Goal: Task Accomplishment & Management: Manage account settings

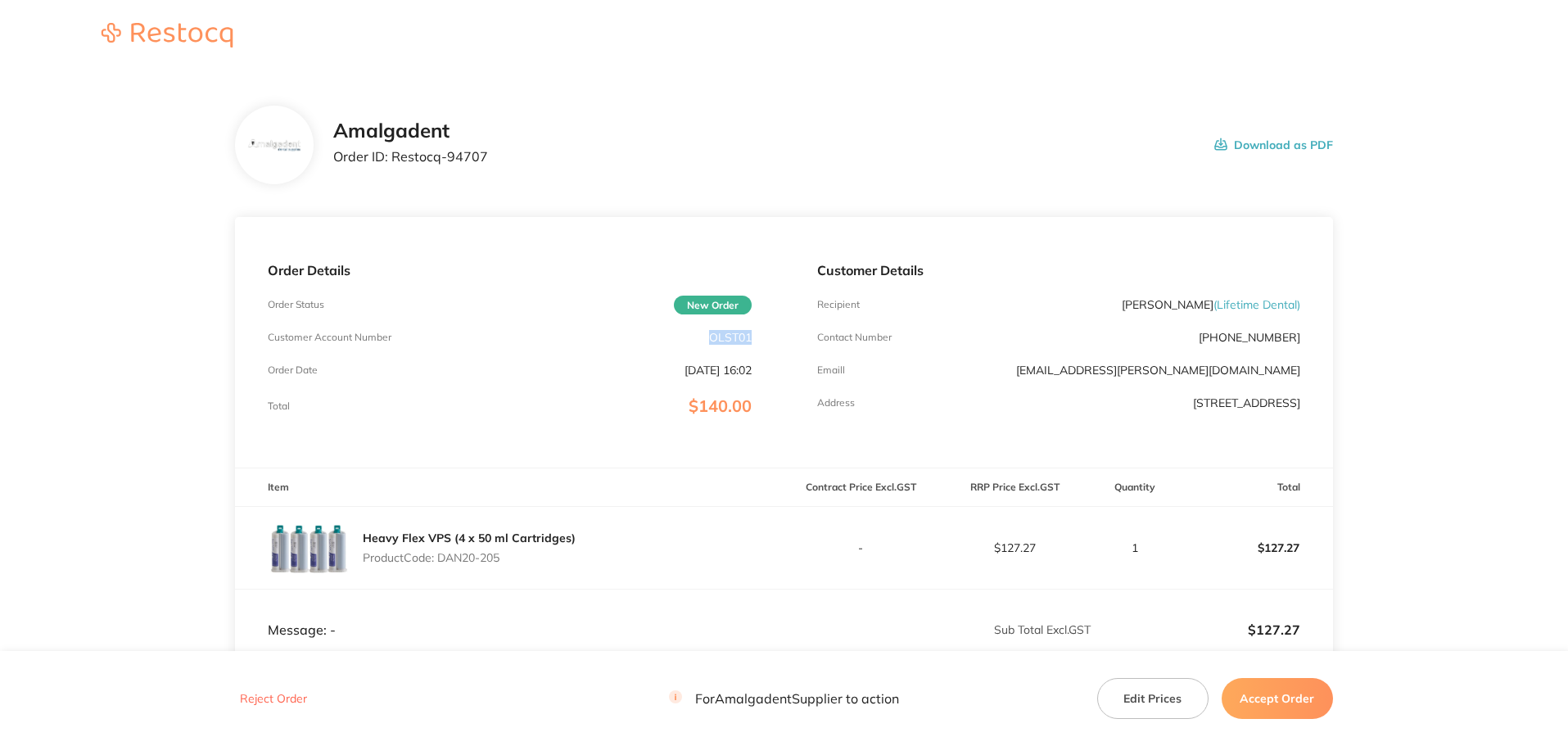
drag, startPoint x: 751, startPoint y: 341, endPoint x: 705, endPoint y: 339, distance: 46.0
click at [705, 339] on div "Order Details Order Status New Order Customer Account Number OLST01 Order Date …" at bounding box center [509, 342] width 549 height 251
copy p "OLST01"
drag, startPoint x: 1226, startPoint y: 205, endPoint x: 680, endPoint y: 232, distance: 546.7
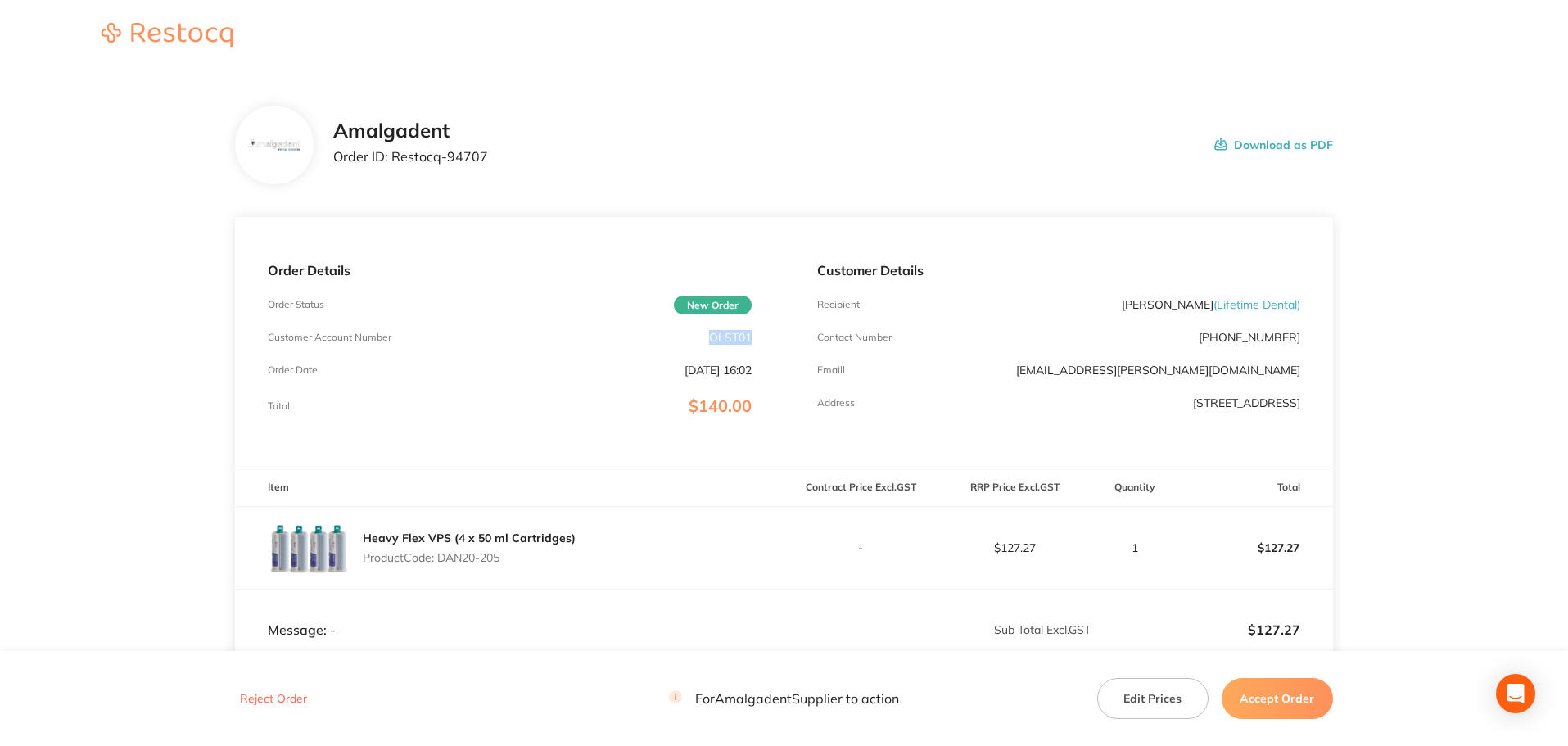
click at [1226, 205] on section "Amalgadent Order ID: Restocq- 94707 Download as PDF Order Details Order Status …" at bounding box center [784, 483] width 1098 height 821
drag, startPoint x: 510, startPoint y: 155, endPoint x: 393, endPoint y: 160, distance: 117.1
click at [393, 160] on div "Amalgadent Order ID: Restocq- 94707 Download as PDF" at bounding box center [833, 144] width 999 height 51
copy p "Restocq- 94707"
click at [132, 213] on main "Amalgadent Order ID: Restocq- 94707 Download as PDF Order Details Order Status …" at bounding box center [784, 483] width 1568 height 821
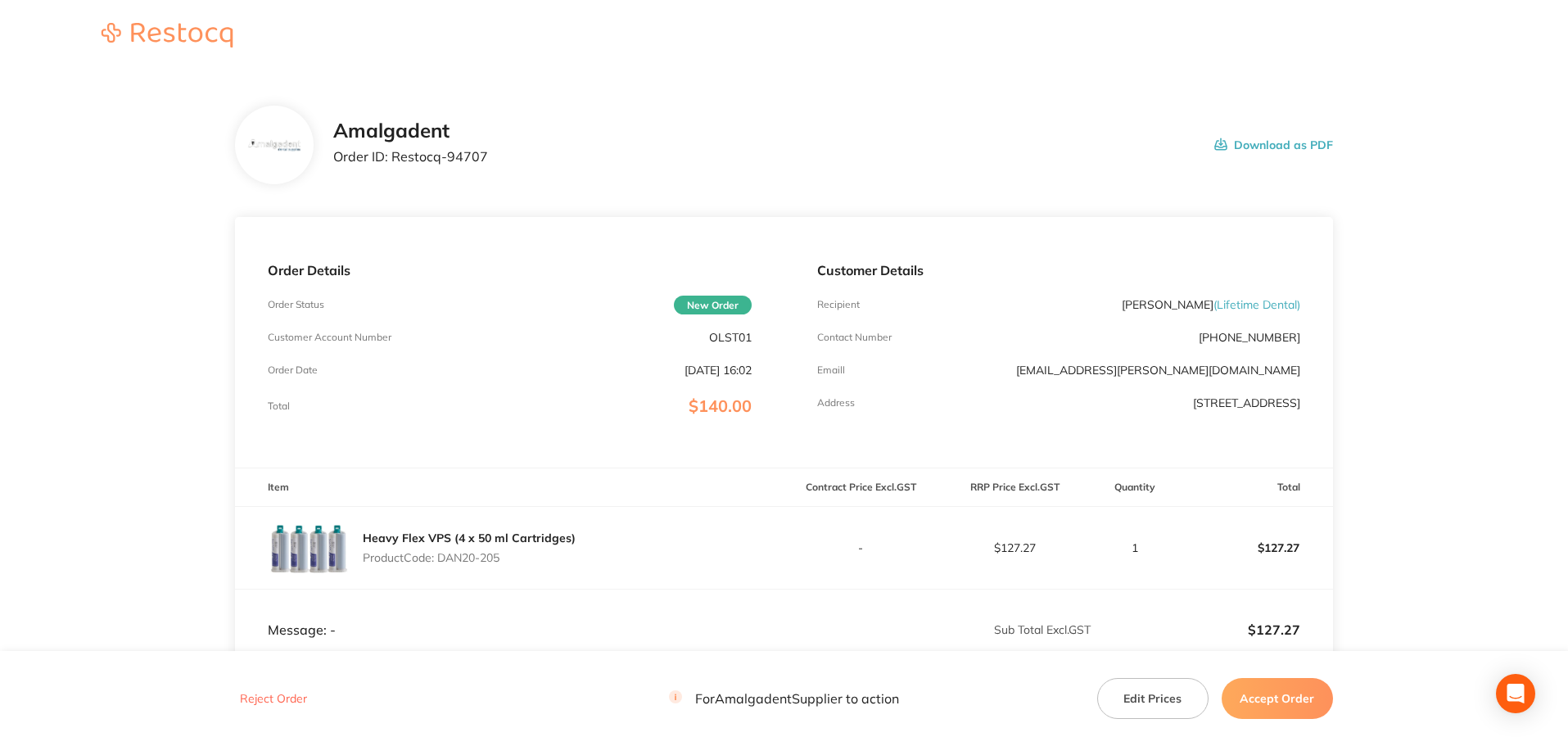
scroll to position [218, 0]
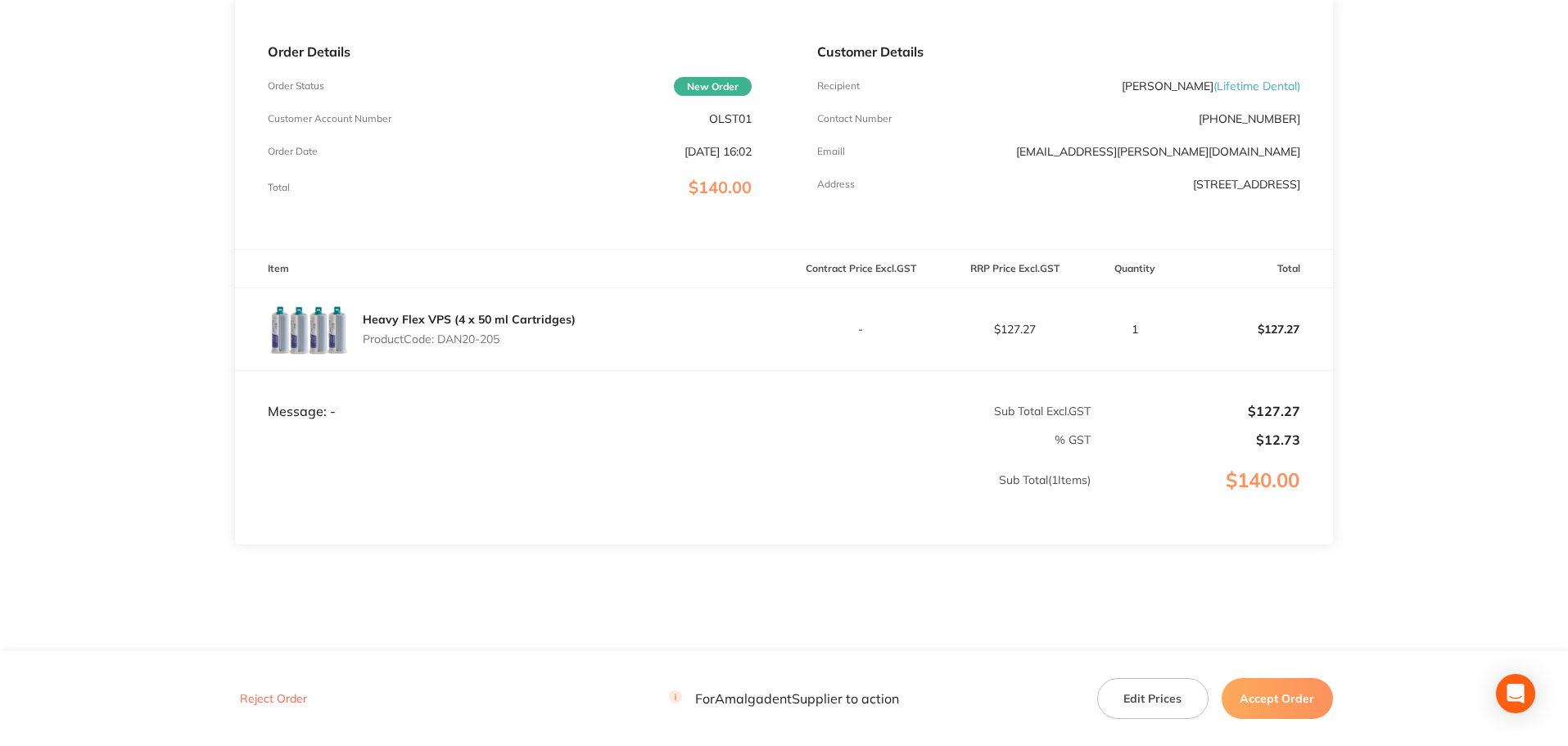
drag, startPoint x: 511, startPoint y: 340, endPoint x: 443, endPoint y: 341, distance: 68.0
click at [443, 341] on p "Product Code: DAN20-205" at bounding box center [469, 339] width 212 height 13
copy p "DAN20-205"
click at [107, 103] on main "Amalgadent Order ID: Restocq- 94707 Download as PDF Order Details Order Status …" at bounding box center [784, 264] width 1568 height 821
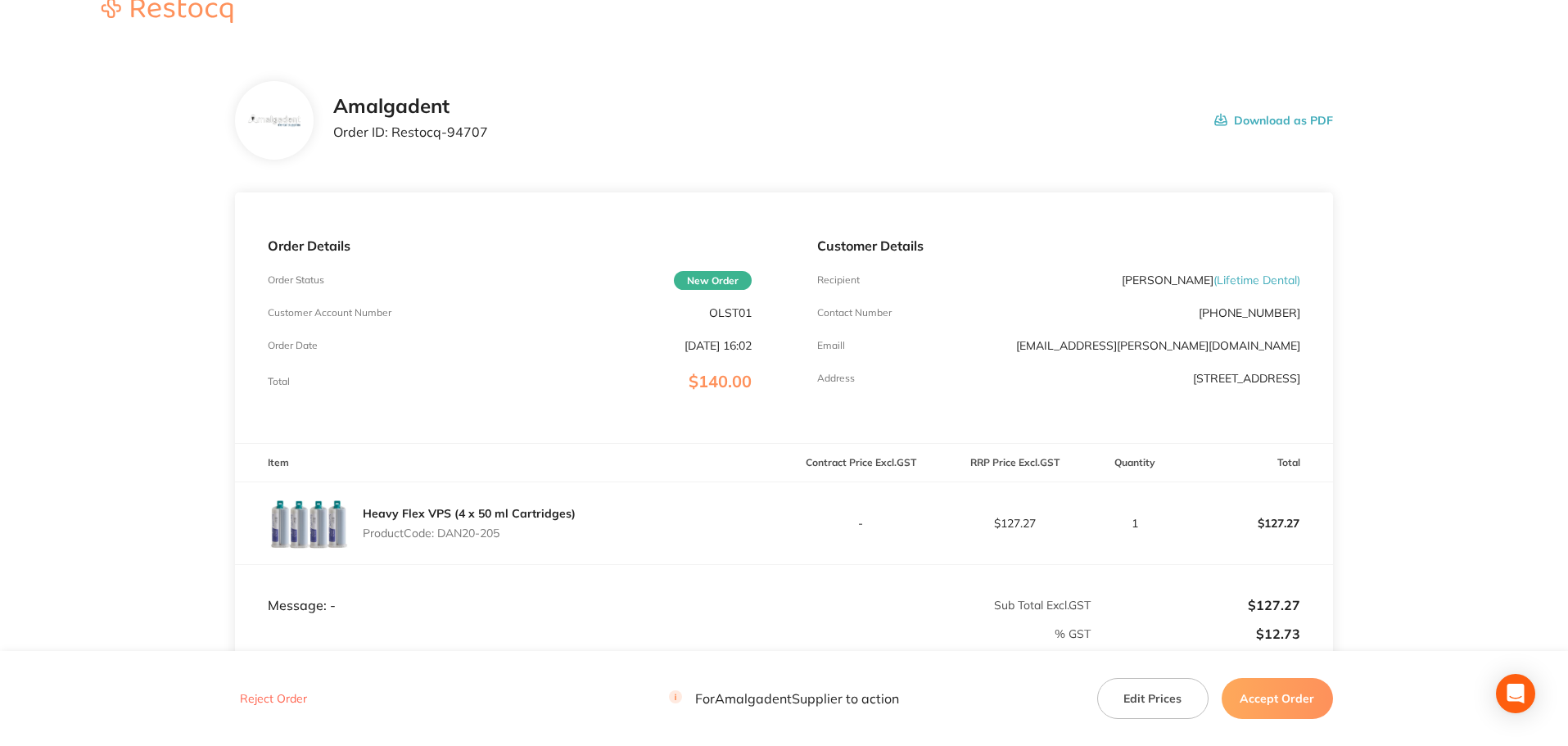
scroll to position [243, 0]
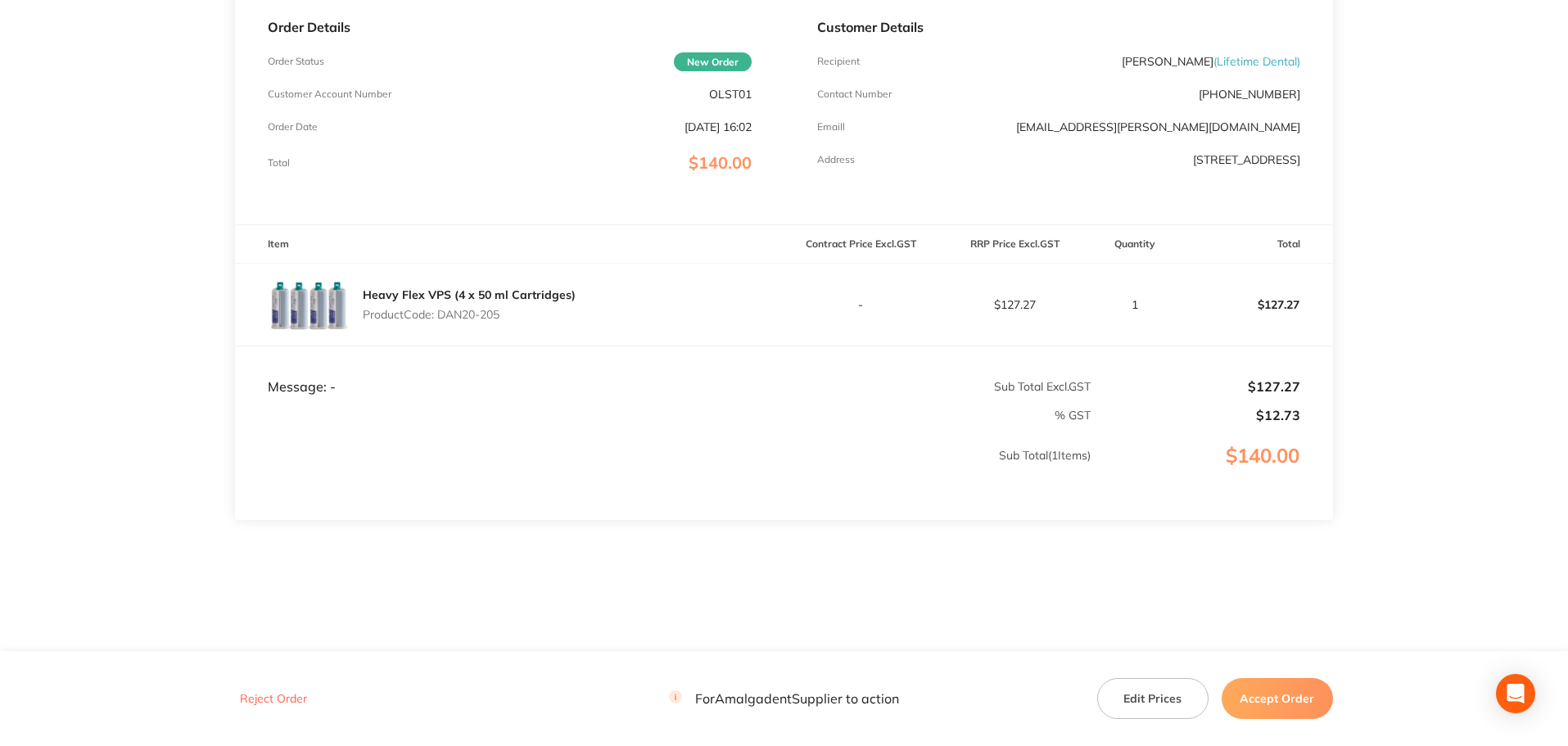
click at [1277, 695] on button "Accept Order" at bounding box center [1277, 698] width 111 height 41
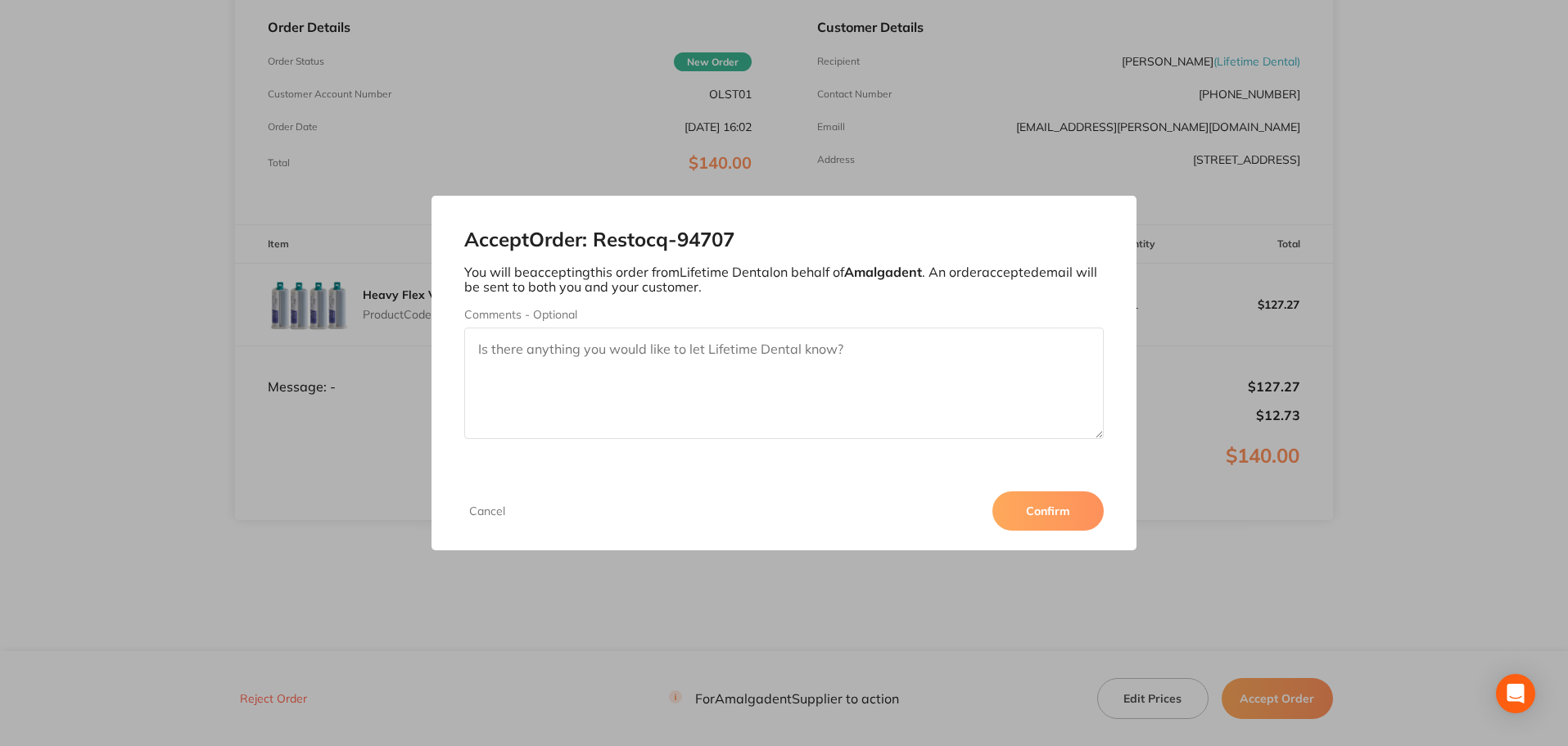
click at [581, 353] on textarea "Comments - Optional" at bounding box center [784, 383] width 640 height 111
type textarea "THIS ORDER IS ON HOLD, AS YOUR ACCOUNT HAS OVERDUE INVOICES WHICH REQUIRE PAYME…"
click at [1020, 506] on button "Confirm" at bounding box center [1048, 510] width 111 height 39
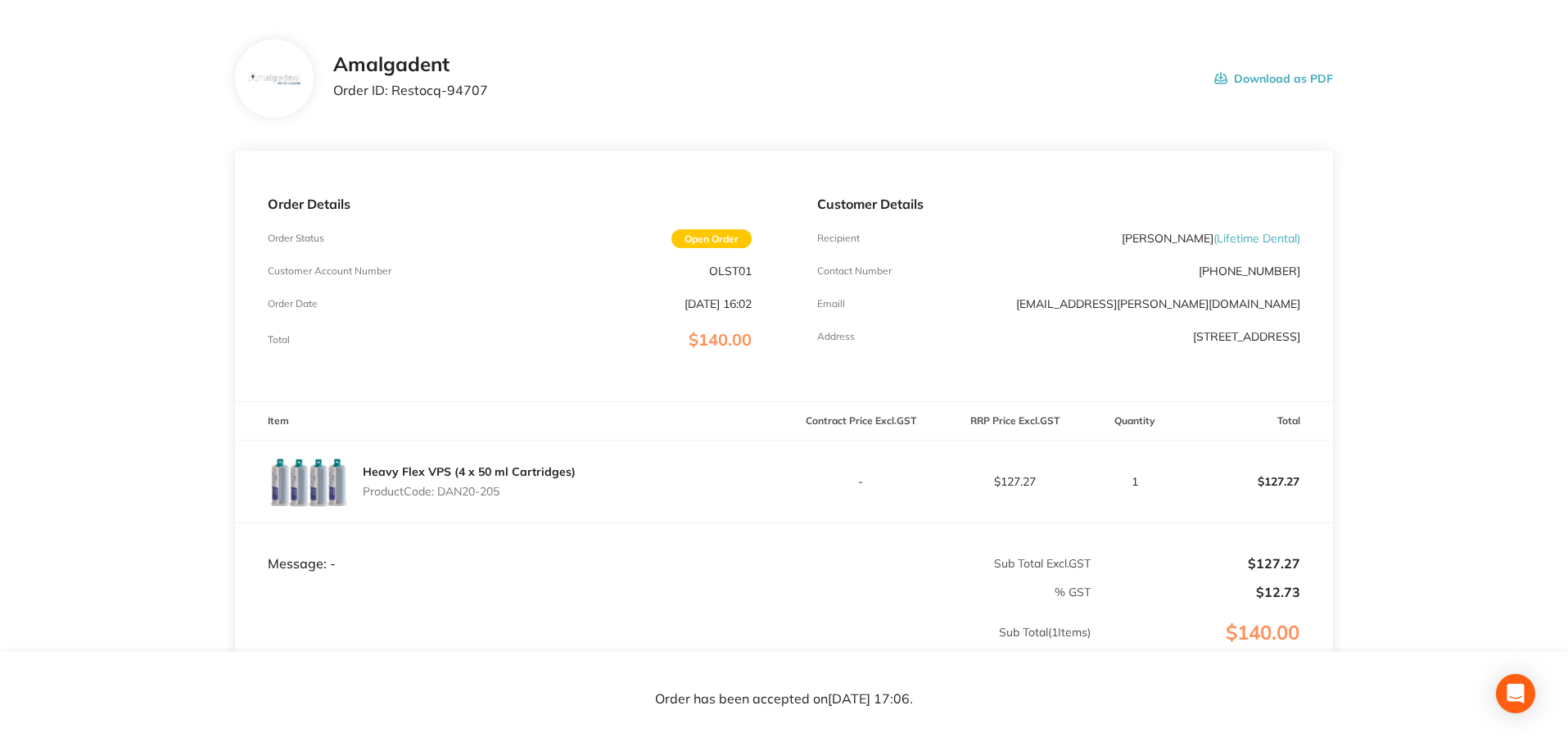
scroll to position [0, 0]
